Goal: Information Seeking & Learning: Learn about a topic

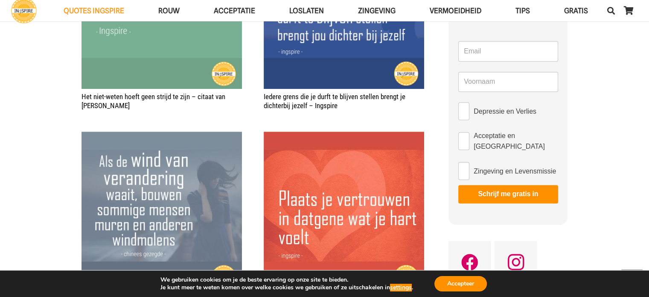
scroll to position [597, 0]
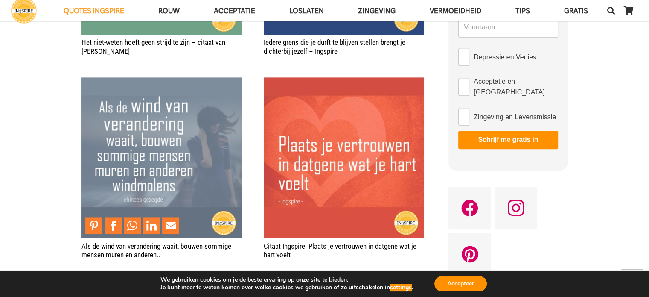
click at [212, 145] on img "Als de wind van verandering waait, bouwen sommige mensen muren en anderen.." at bounding box center [161, 157] width 160 height 160
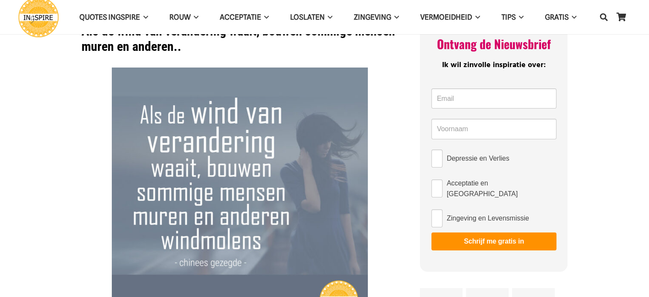
scroll to position [43, 0]
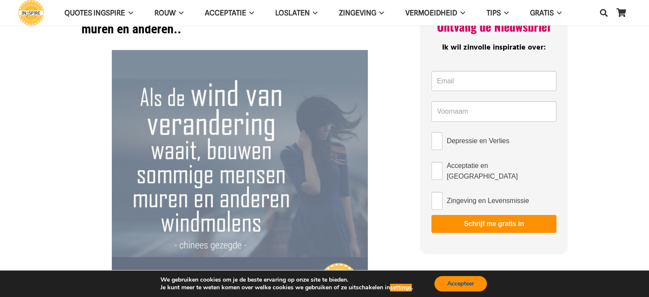
click at [454, 286] on button "Accepteer" at bounding box center [460, 283] width 52 height 15
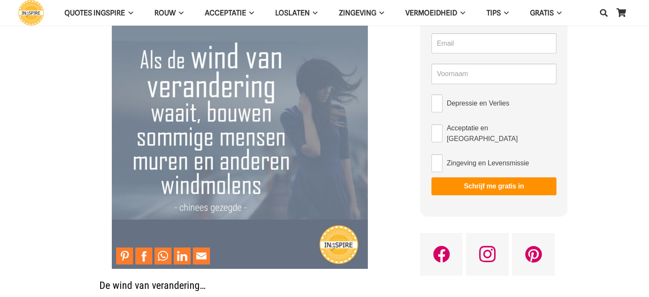
scroll to position [128, 0]
